Goal: Task Accomplishment & Management: Use online tool/utility

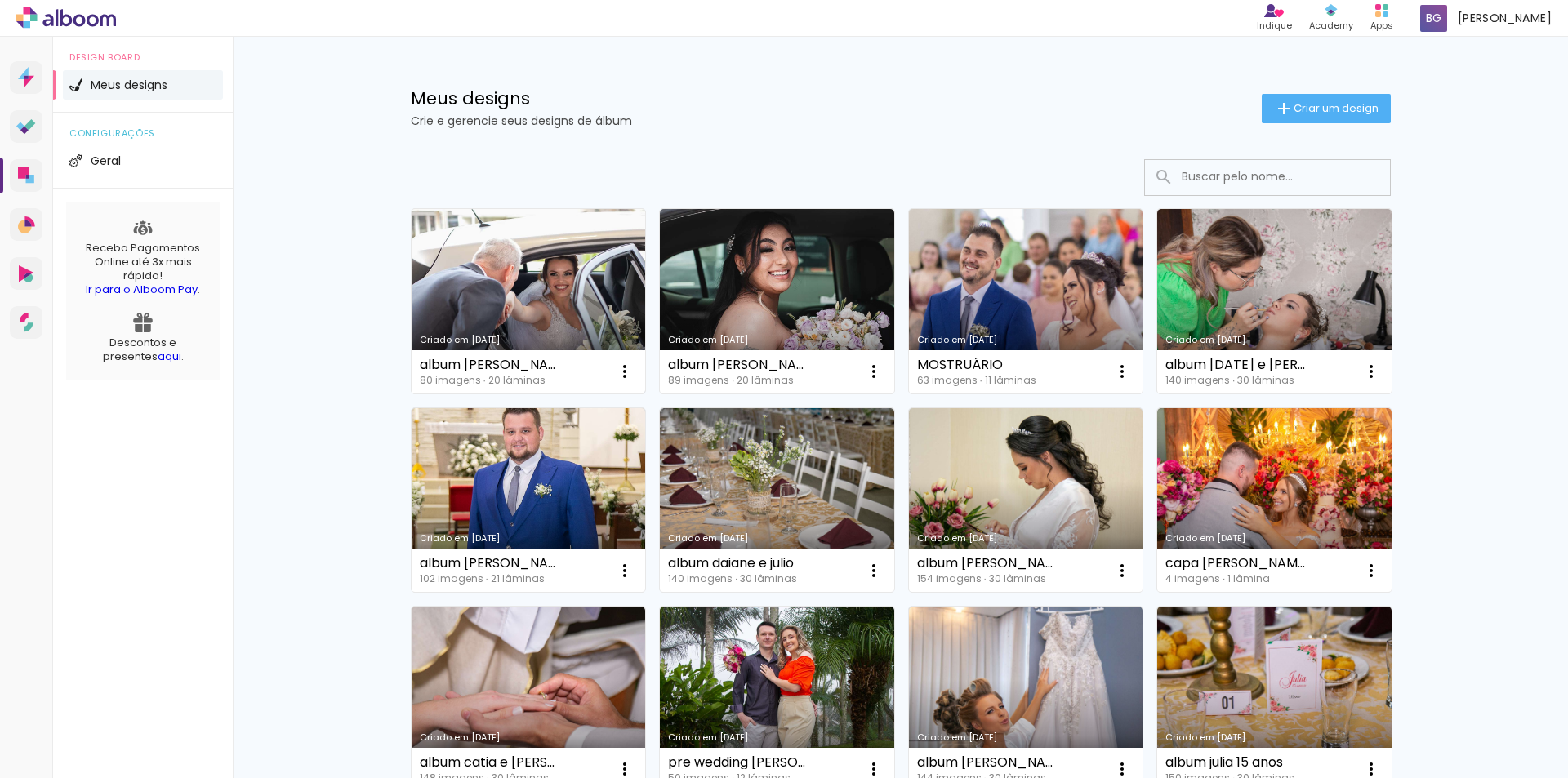
click at [473, 284] on link "Criado em [DATE]" at bounding box center [529, 301] width 235 height 185
